Goal: Transaction & Acquisition: Book appointment/travel/reservation

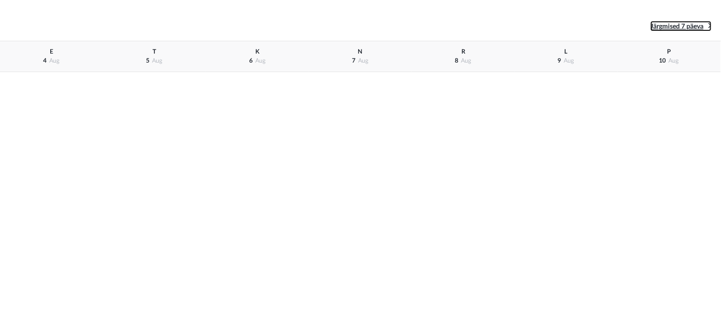
click at [710, 25] on icon at bounding box center [709, 25] width 3 height 9
click at [674, 62] on span "aug" at bounding box center [674, 61] width 10 height 6
click at [663, 61] on span "17" at bounding box center [662, 61] width 7 height 6
click at [666, 49] on div "P [DATE]" at bounding box center [668, 56] width 103 height 31
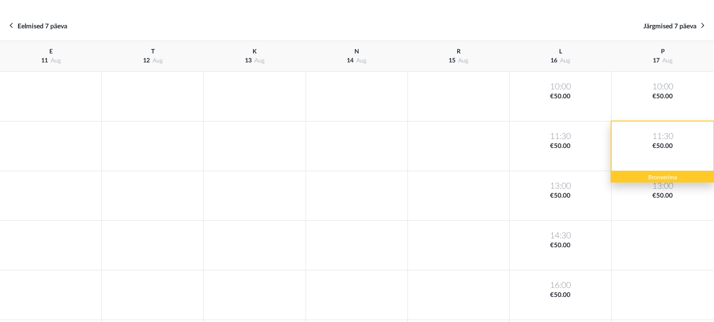
click at [666, 142] on div "11:30 €50.00" at bounding box center [662, 147] width 102 height 50
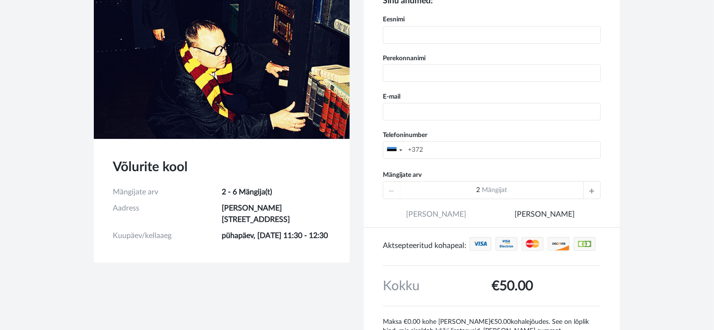
scroll to position [95, 0]
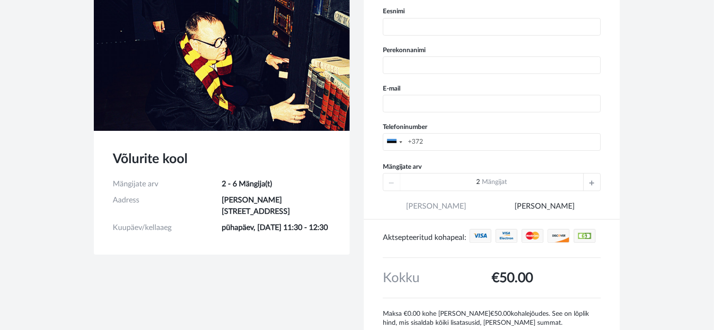
click at [589, 180] on icon at bounding box center [591, 181] width 5 height 17
click at [388, 182] on div at bounding box center [391, 181] width 17 height 17
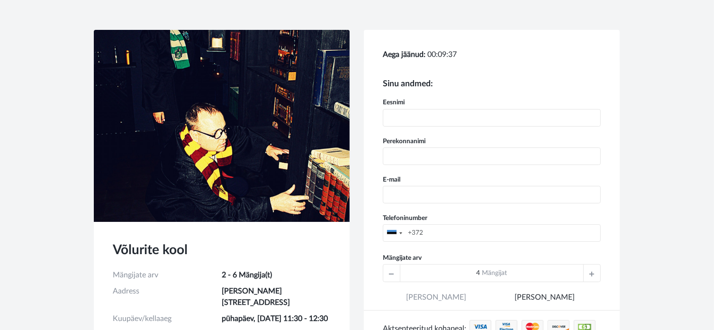
scroll to position [0, 0]
